Goal: Task Accomplishment & Management: Use online tool/utility

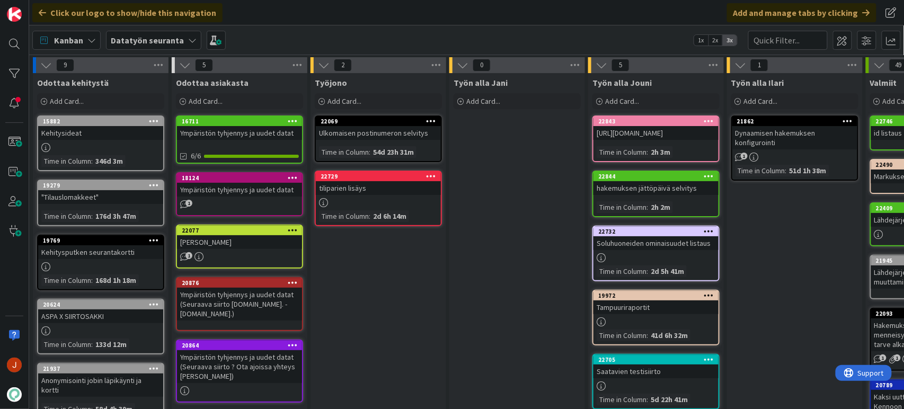
click at [646, 135] on div "[URL][DOMAIN_NAME]" at bounding box center [656, 133] width 125 height 14
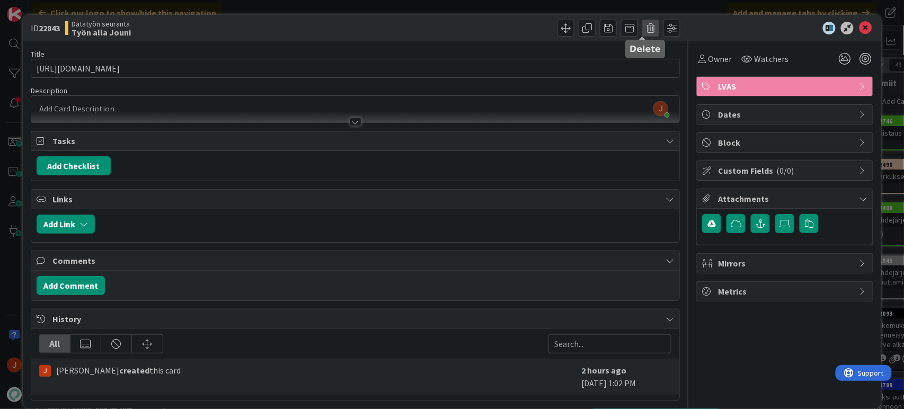
click at [642, 28] on span at bounding box center [650, 28] width 17 height 17
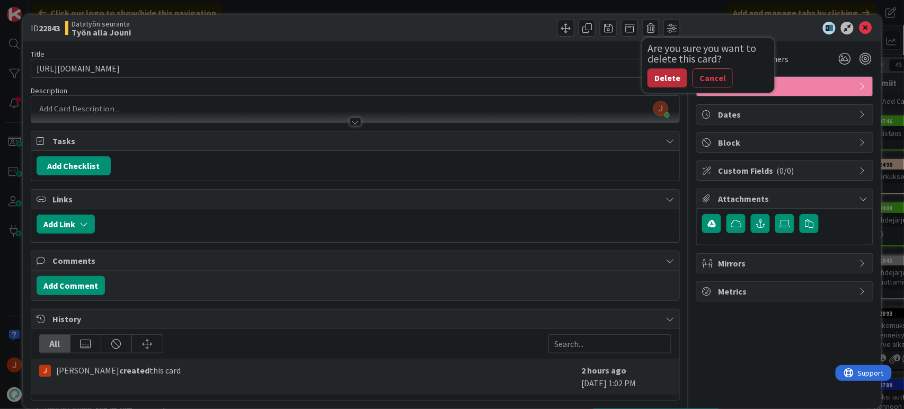
click at [660, 75] on button "Delete" at bounding box center [668, 77] width 40 height 19
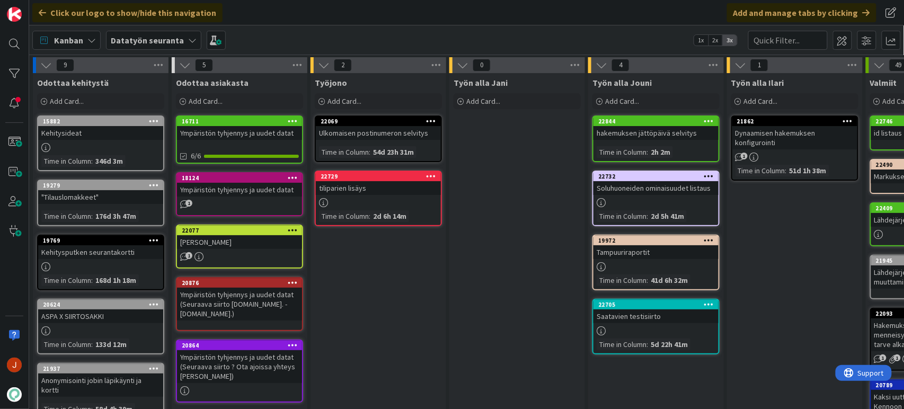
click at [540, 202] on div "Työn alla Jani Add Card..." at bounding box center [517, 397] width 136 height 649
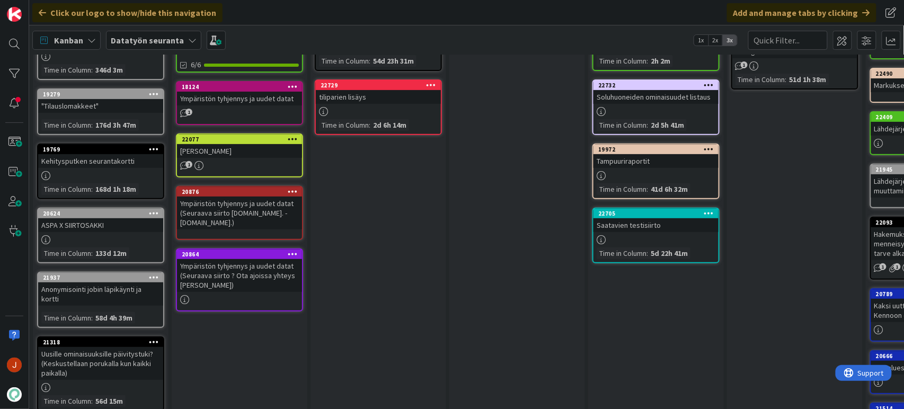
scroll to position [118, 0]
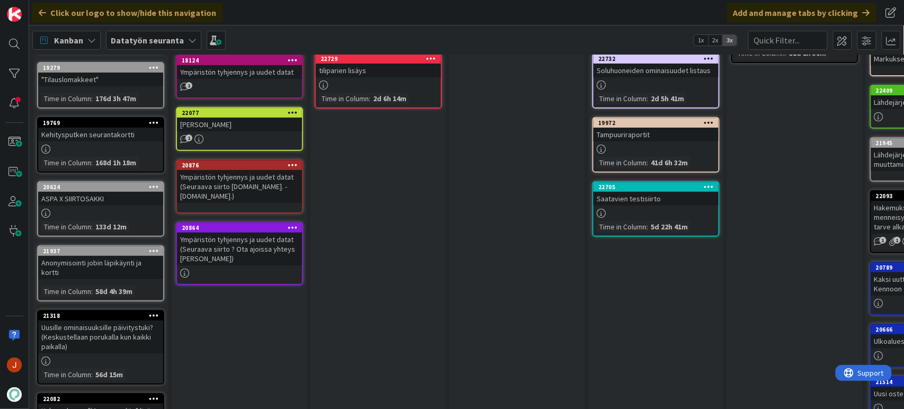
click at [509, 282] on div "Työn alla Jani Add Card..." at bounding box center [517, 279] width 136 height 649
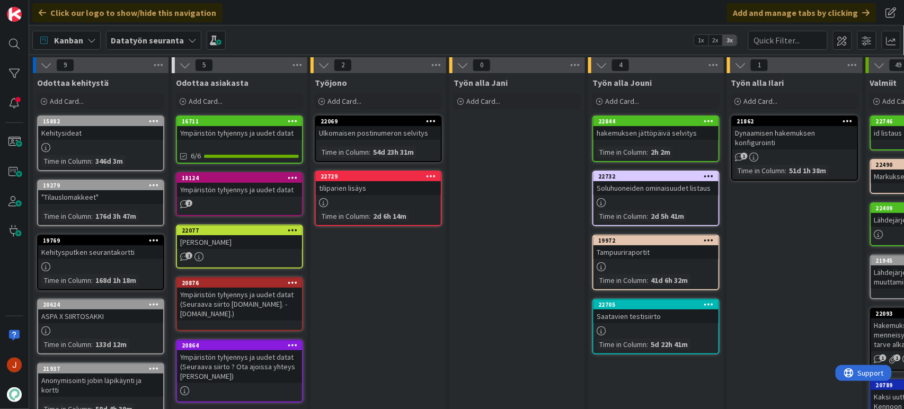
click at [520, 288] on div "Työn alla Jani Add Card..." at bounding box center [517, 397] width 136 height 649
click at [496, 300] on div "Työn alla Jani Add Card..." at bounding box center [517, 397] width 136 height 649
click at [412, 266] on div "Työjono Add Card... 22069 Ulkomaisen postinumeron selvitys Time in [GEOGRAPHIC_…" at bounding box center [379, 397] width 136 height 649
click at [467, 316] on div "Työn alla Jani Add Card..." at bounding box center [517, 397] width 136 height 649
